Goal: Task Accomplishment & Management: Use online tool/utility

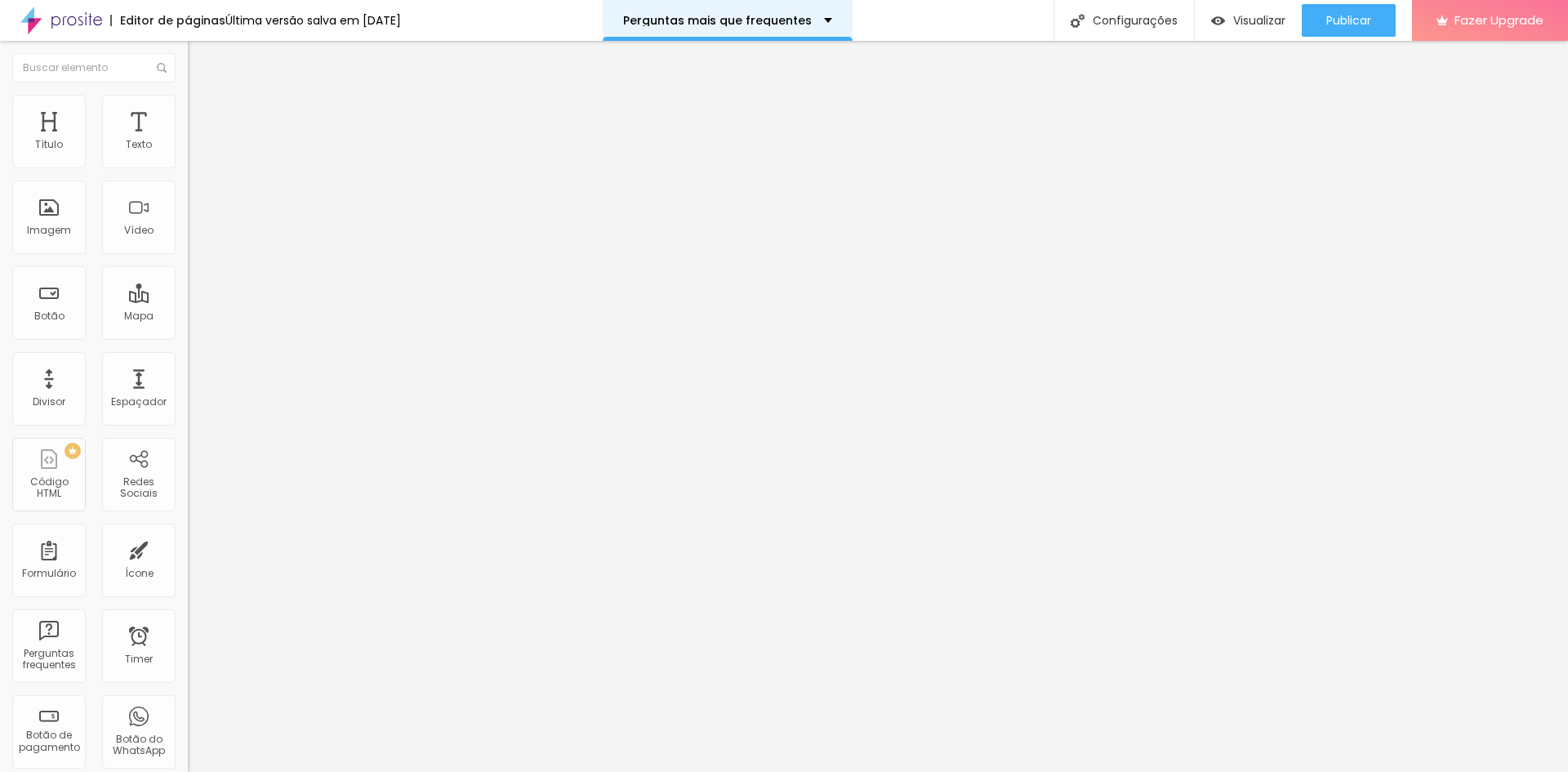
click at [832, 25] on div "Perguntas mais que frequentes" at bounding box center [727, 20] width 209 height 11
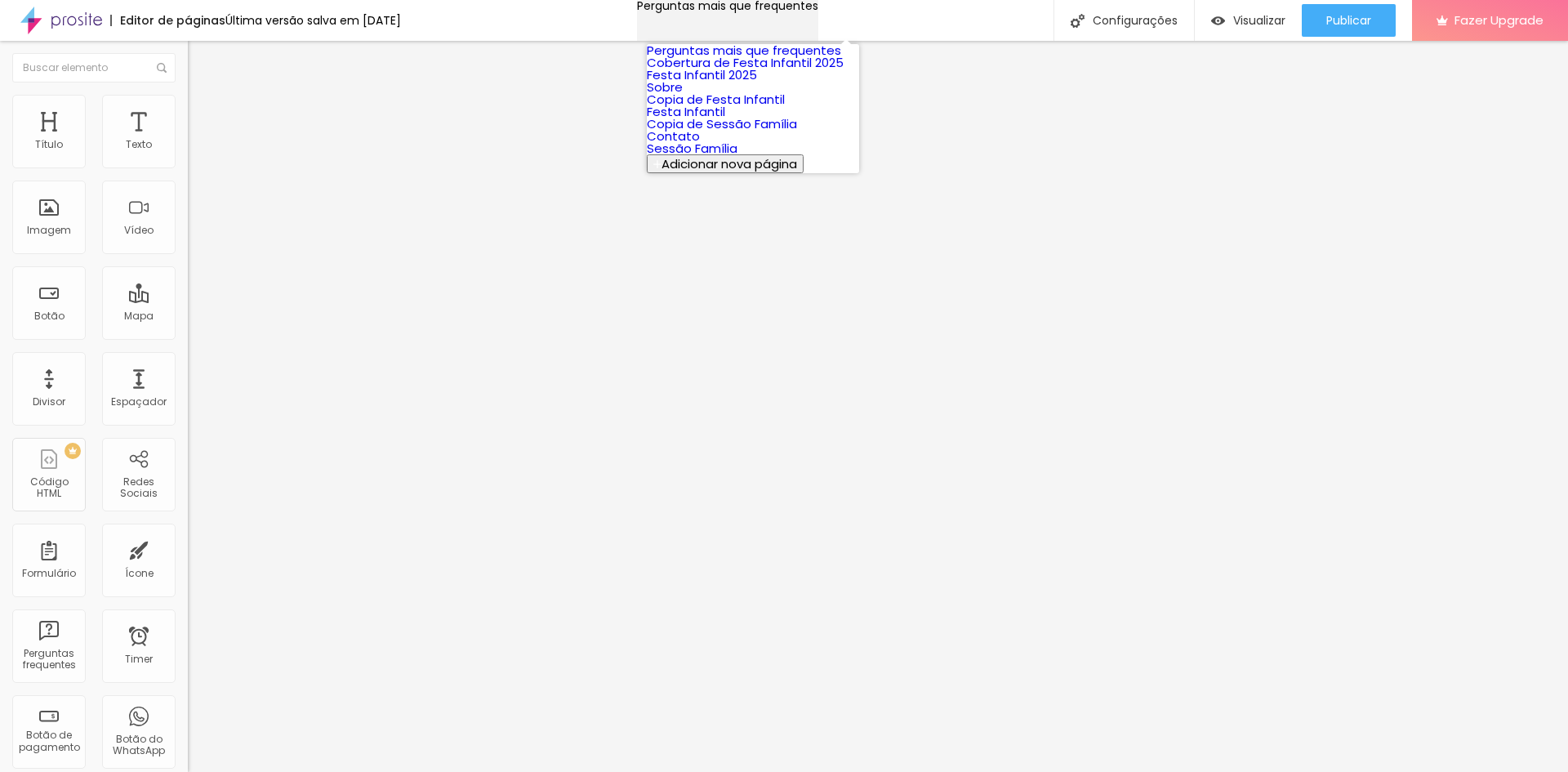
click at [818, 11] on div "Perguntas mais que frequentes" at bounding box center [727, 5] width 181 height 11
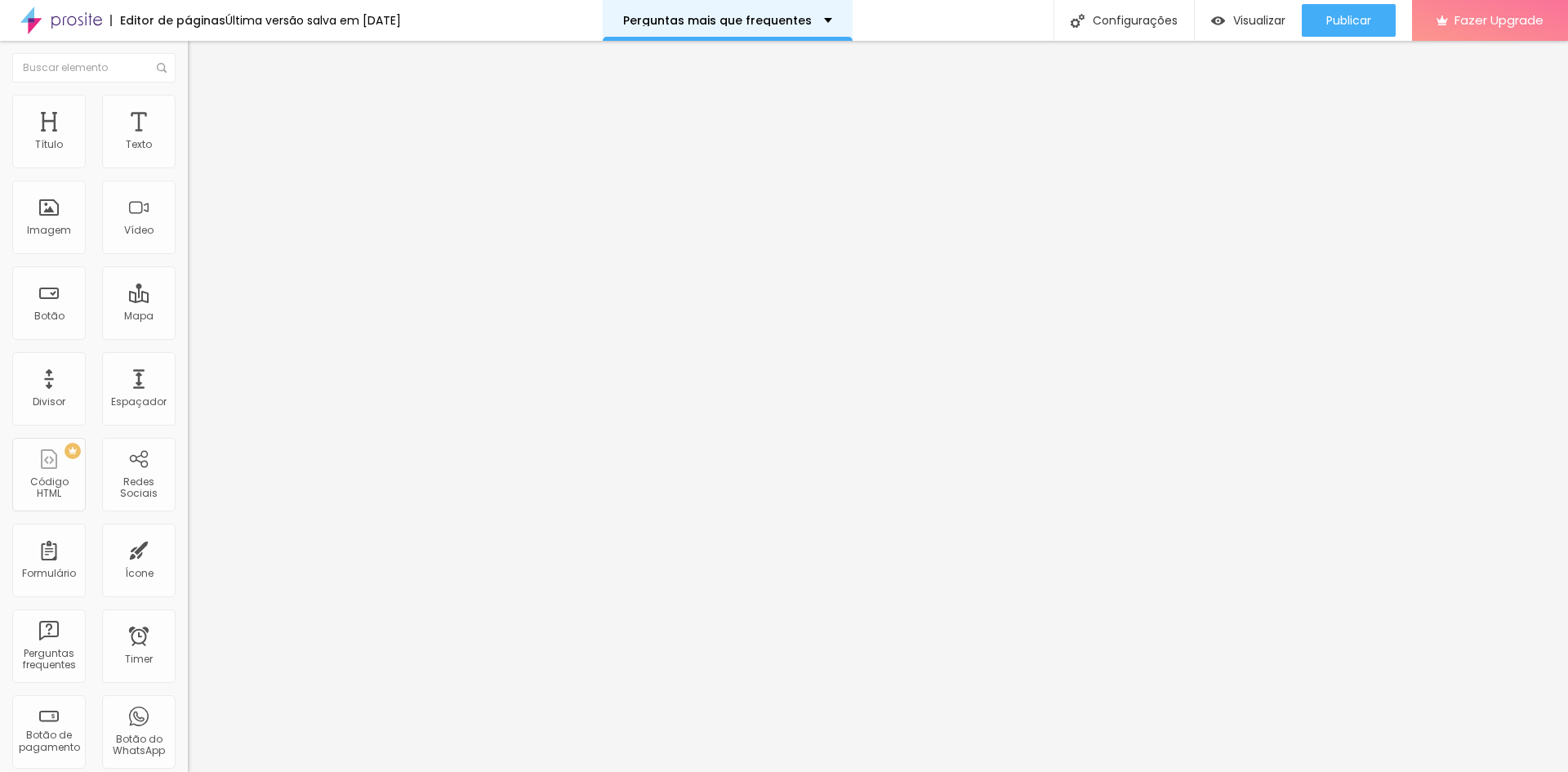
click at [775, 26] on div "Perguntas mais que frequentes" at bounding box center [727, 21] width 250 height 41
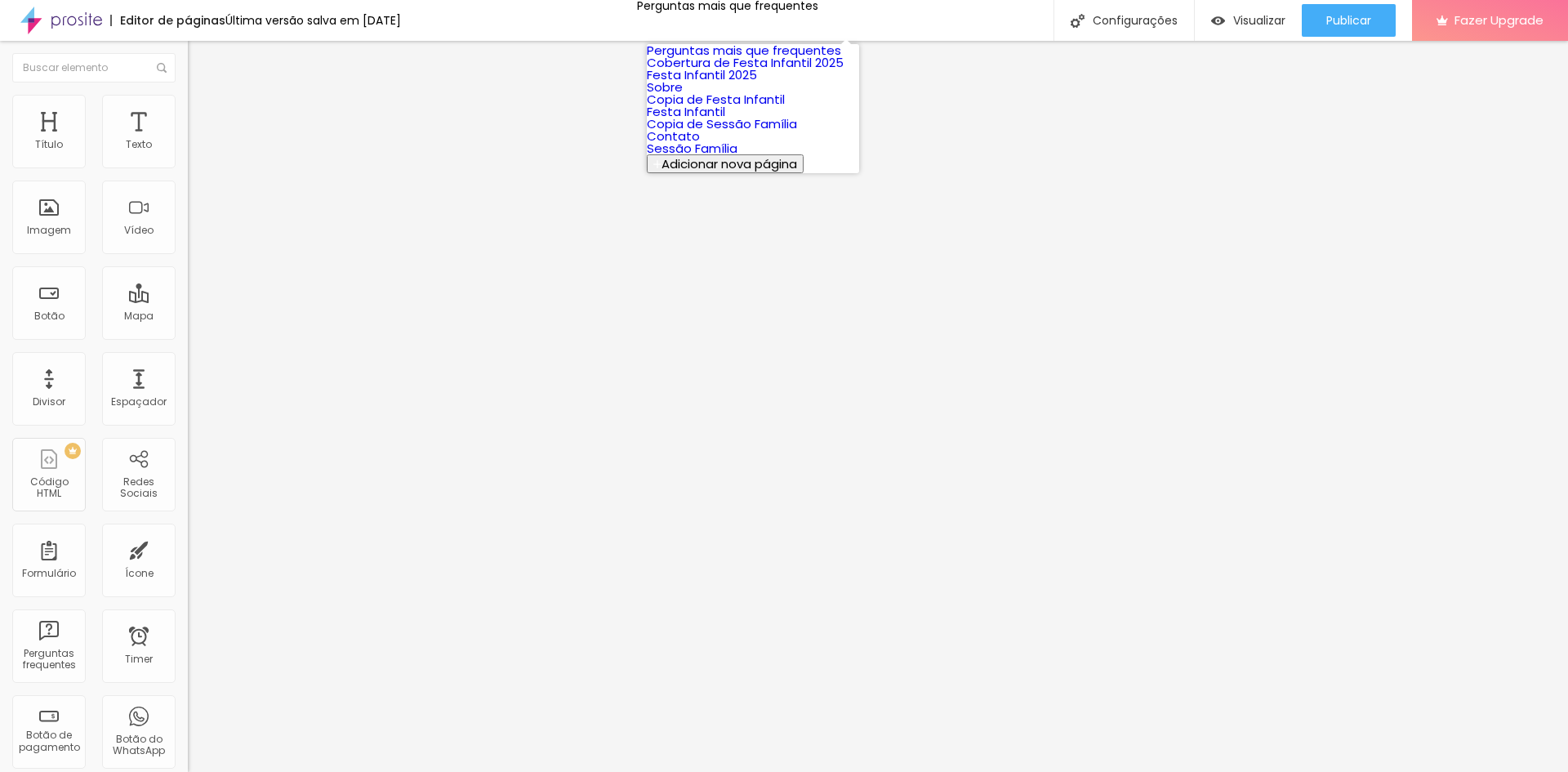
click at [751, 58] on link "Perguntas mais que frequentes" at bounding box center [744, 50] width 194 height 17
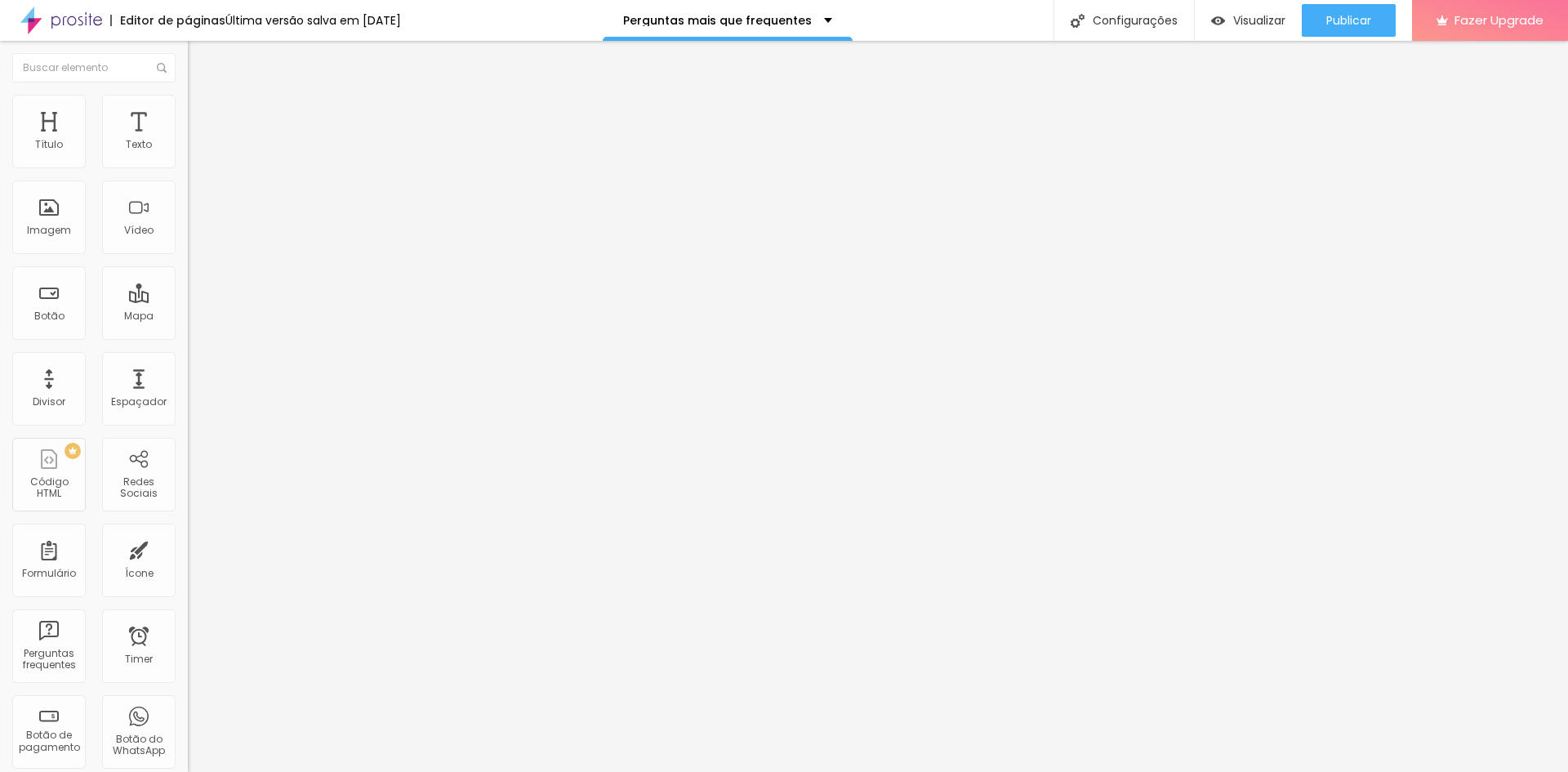
click at [203, 96] on span "Estilo" at bounding box center [215, 89] width 25 height 14
click at [200, 54] on img "button" at bounding box center [206, 59] width 13 height 13
click at [1124, 22] on div "Configurações" at bounding box center [1124, 21] width 140 height 41
click at [126, 140] on div "Texto" at bounding box center [138, 144] width 26 height 11
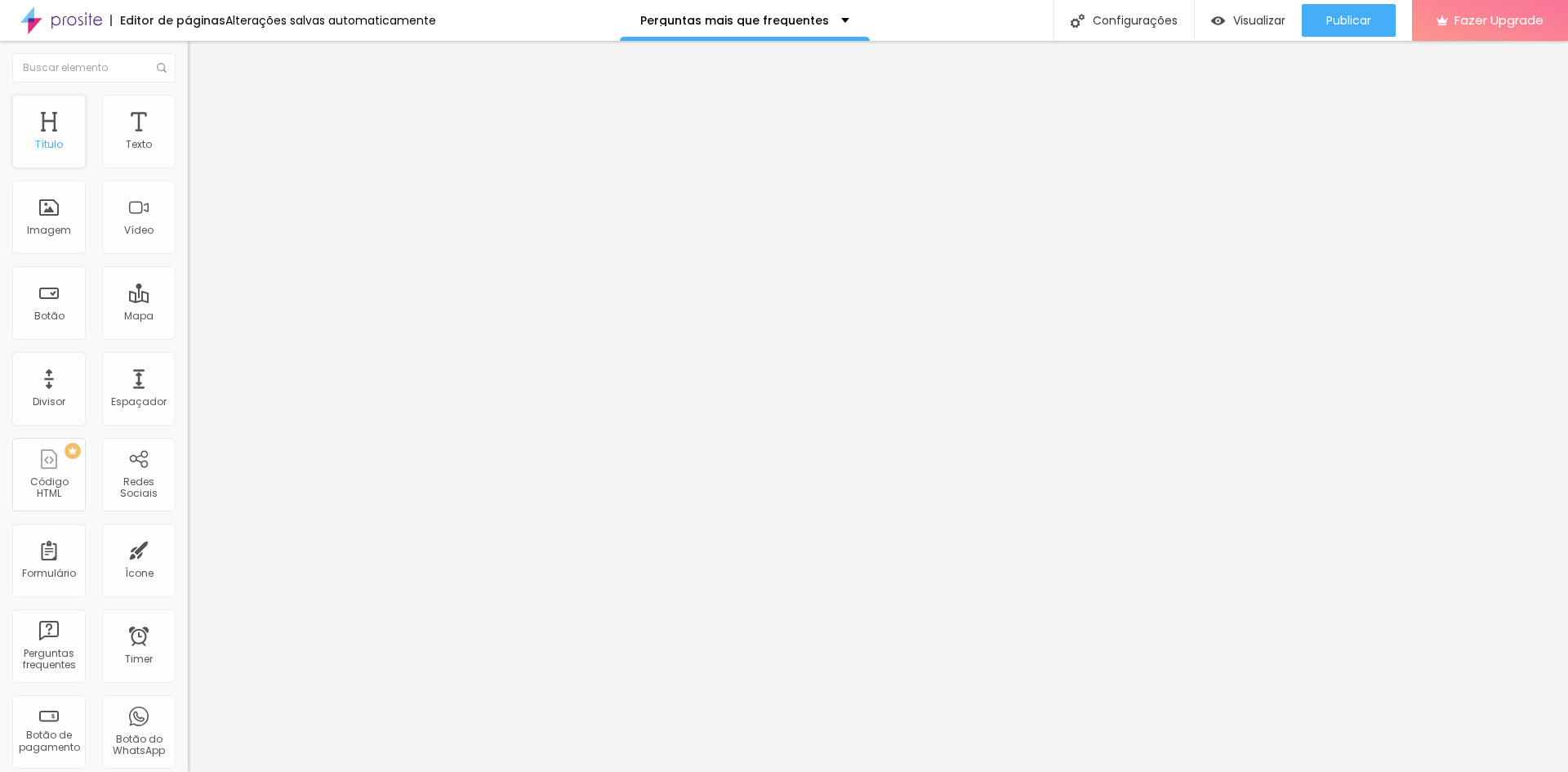
click at [45, 127] on div "Título" at bounding box center [49, 132] width 74 height 74
click at [203, 113] on span "Avançado" at bounding box center [230, 106] width 54 height 14
click at [203, 96] on span "Estilo" at bounding box center [215, 89] width 25 height 14
click at [200, 64] on img "button" at bounding box center [206, 59] width 13 height 13
click at [1240, 17] on span "Visualizar" at bounding box center [1259, 20] width 52 height 13
